Goal: Find contact information: Find contact information

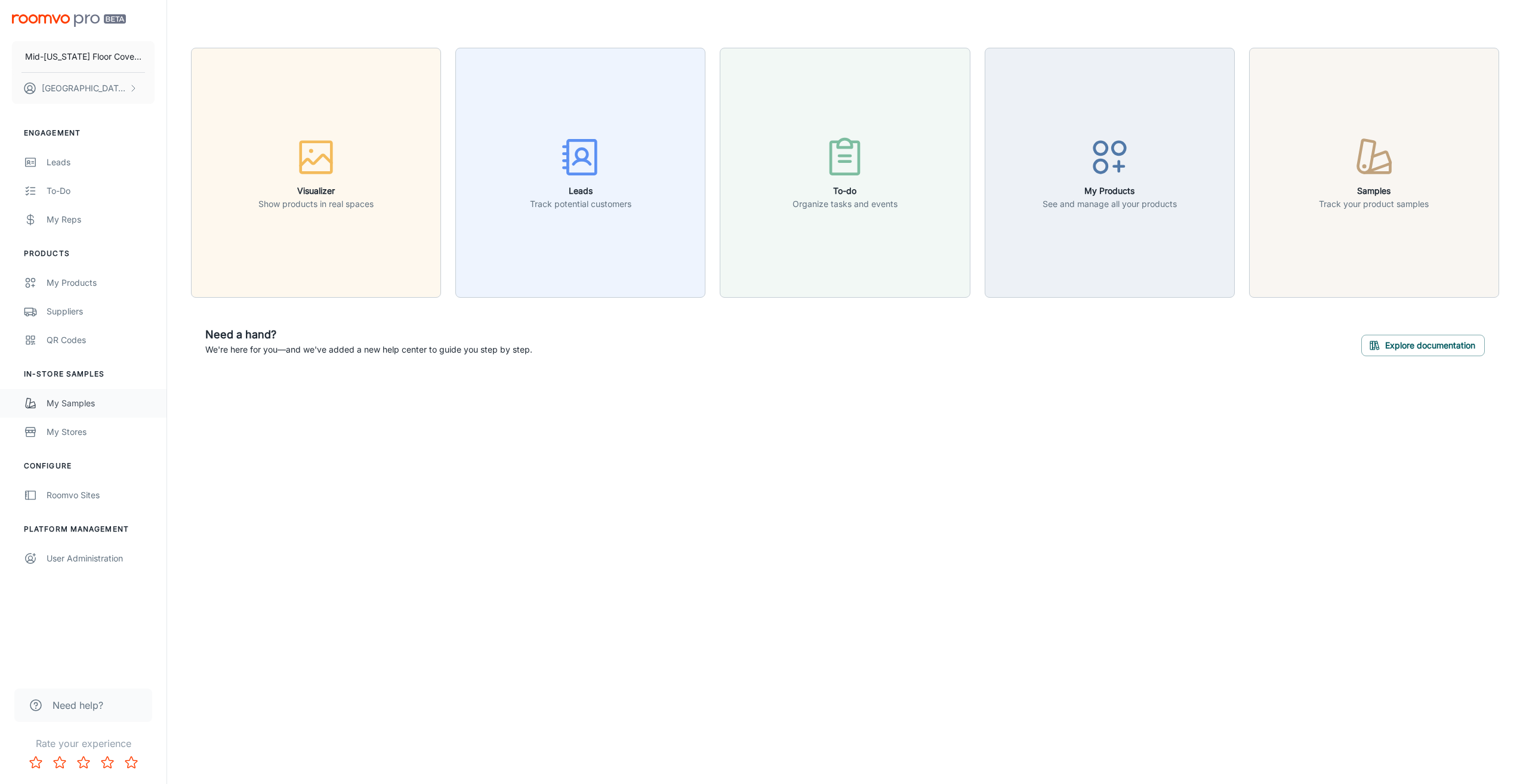
click at [69, 406] on div "My Samples" at bounding box center [100, 403] width 108 height 13
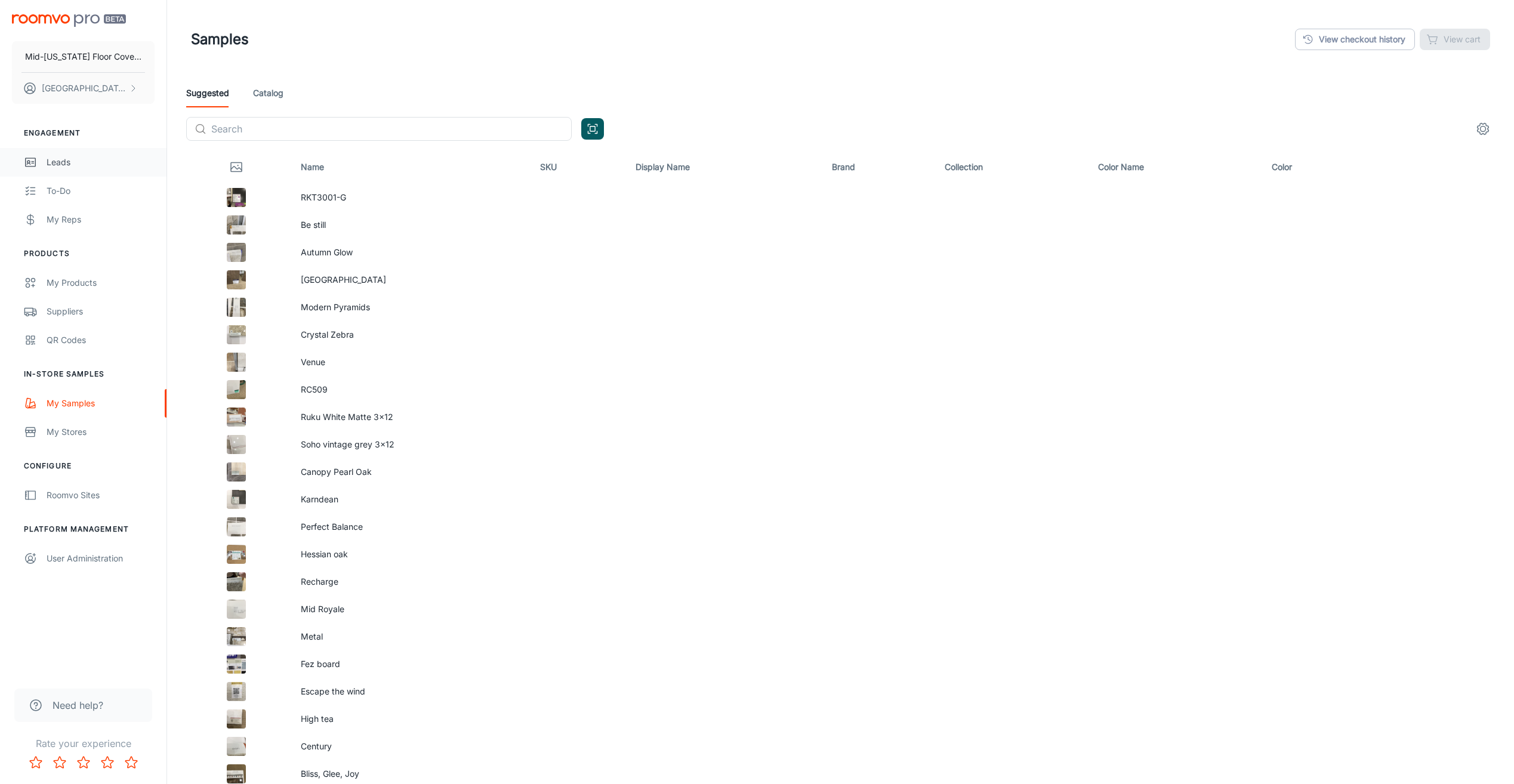
click at [93, 152] on link "Leads" at bounding box center [83, 162] width 167 height 29
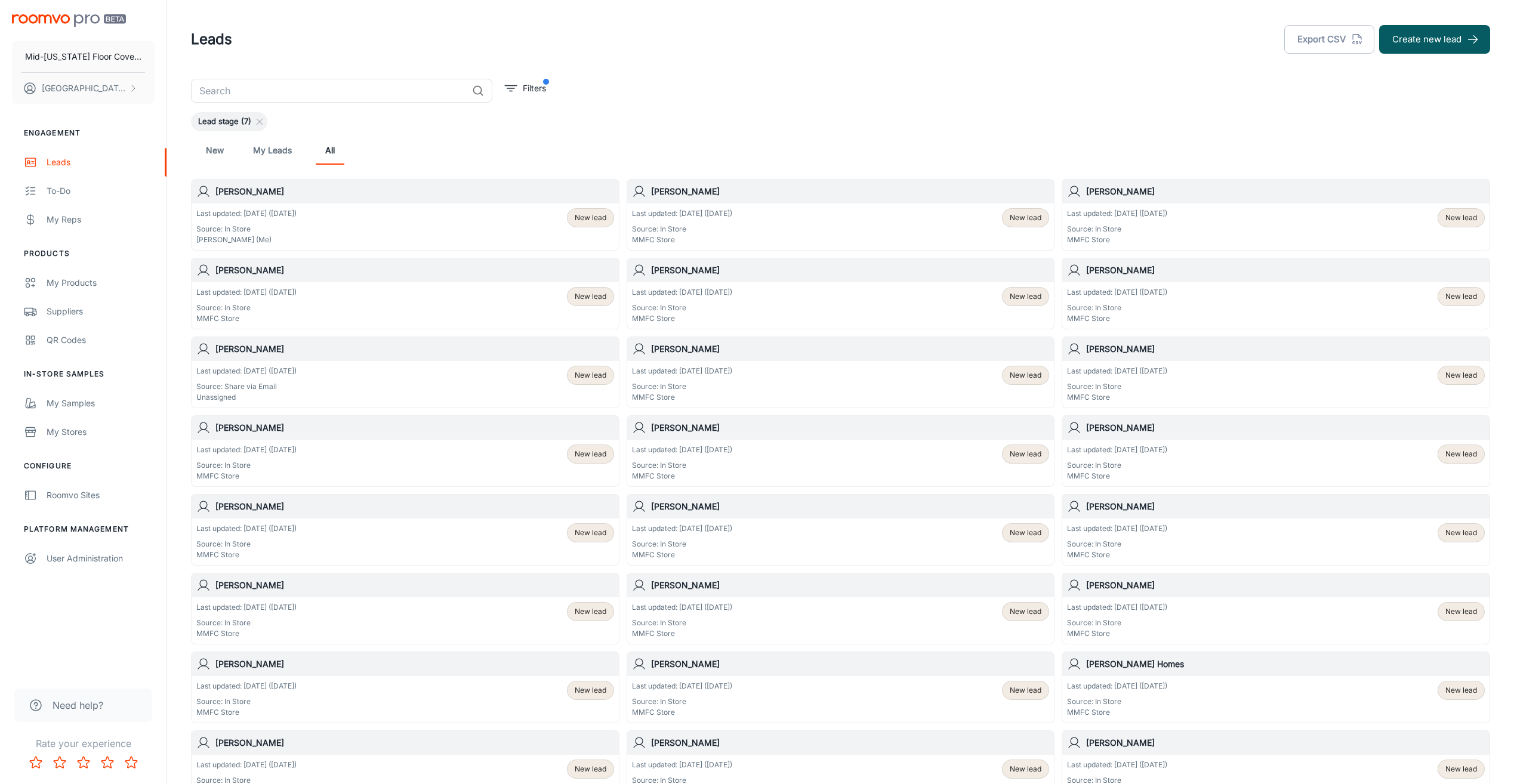
click at [262, 189] on h6 "[PERSON_NAME]" at bounding box center [414, 192] width 399 height 13
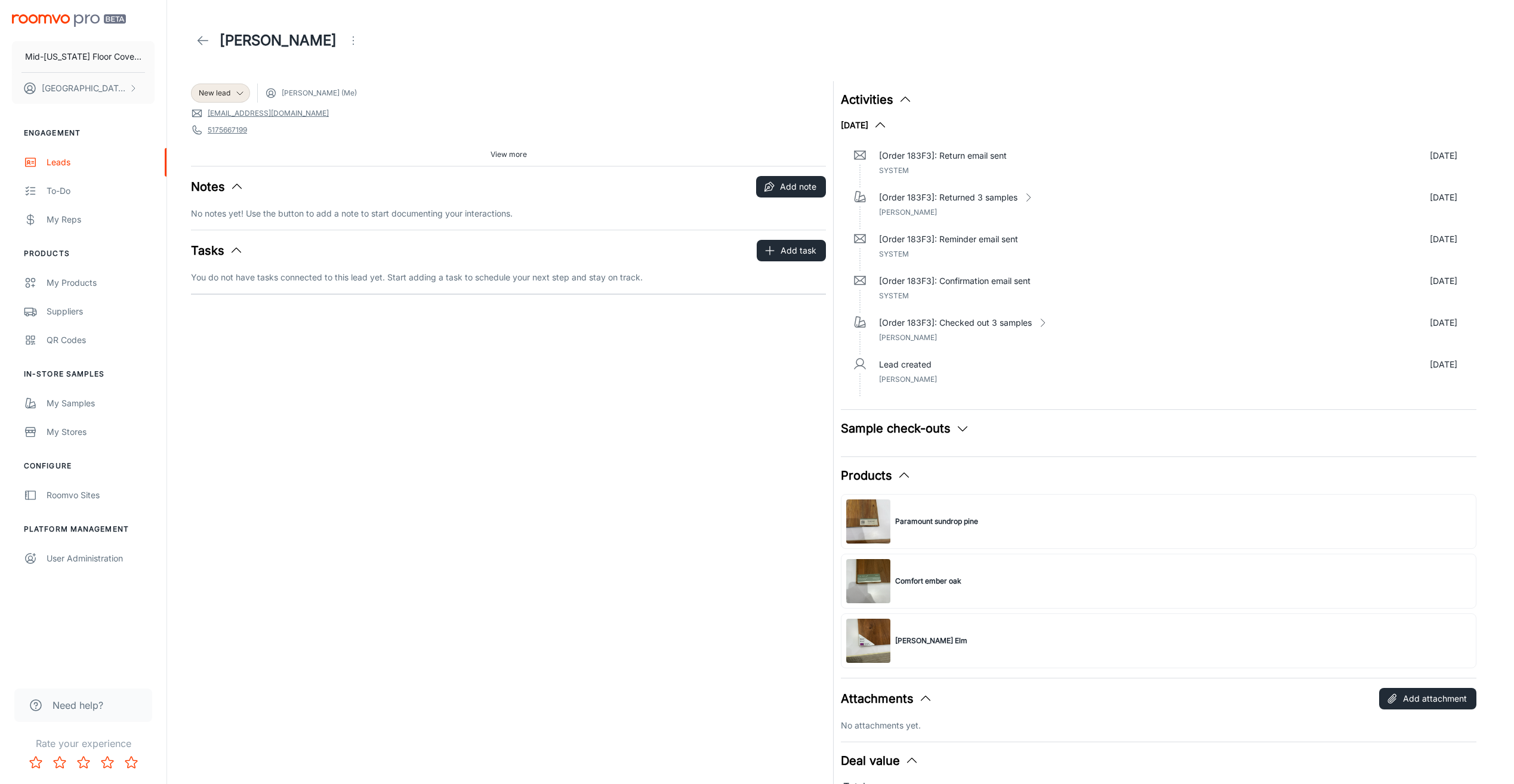
drag, startPoint x: 252, startPoint y: 113, endPoint x: 259, endPoint y: 118, distance: 8.6
click at [252, 113] on link "[EMAIL_ADDRESS][DOMAIN_NAME]" at bounding box center [268, 113] width 121 height 11
